Goal: Navigation & Orientation: Find specific page/section

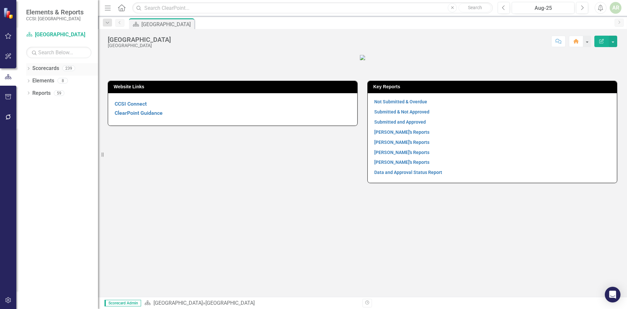
click at [28, 68] on icon "Dropdown" at bounding box center [28, 69] width 5 height 4
click at [36, 80] on link "[GEOGRAPHIC_DATA]" at bounding box center [67, 81] width 62 height 8
click at [31, 81] on icon "Dropdown" at bounding box center [31, 80] width 5 height 4
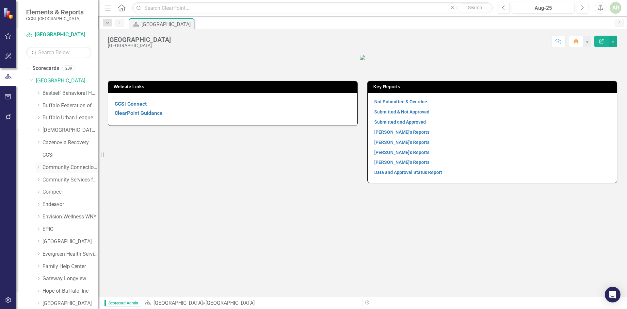
click at [43, 167] on link "Community Connections of [GEOGRAPHIC_DATA]" at bounding box center [70, 168] width 56 height 8
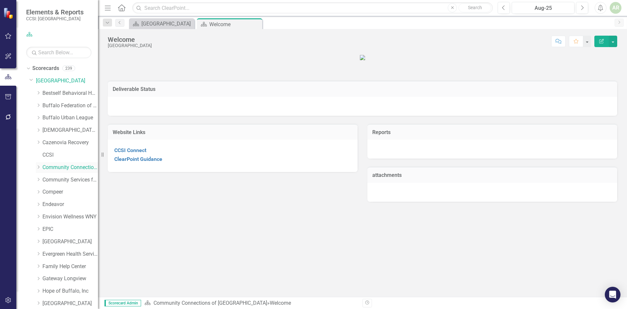
click at [38, 167] on icon "Dropdown" at bounding box center [38, 167] width 5 height 4
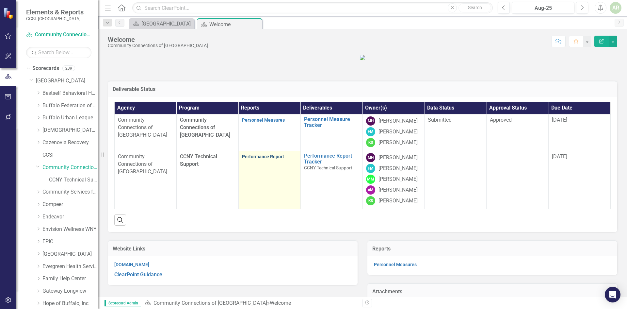
click at [264, 159] on link "Performance Report" at bounding box center [263, 156] width 42 height 5
